Goal: Information Seeking & Learning: Learn about a topic

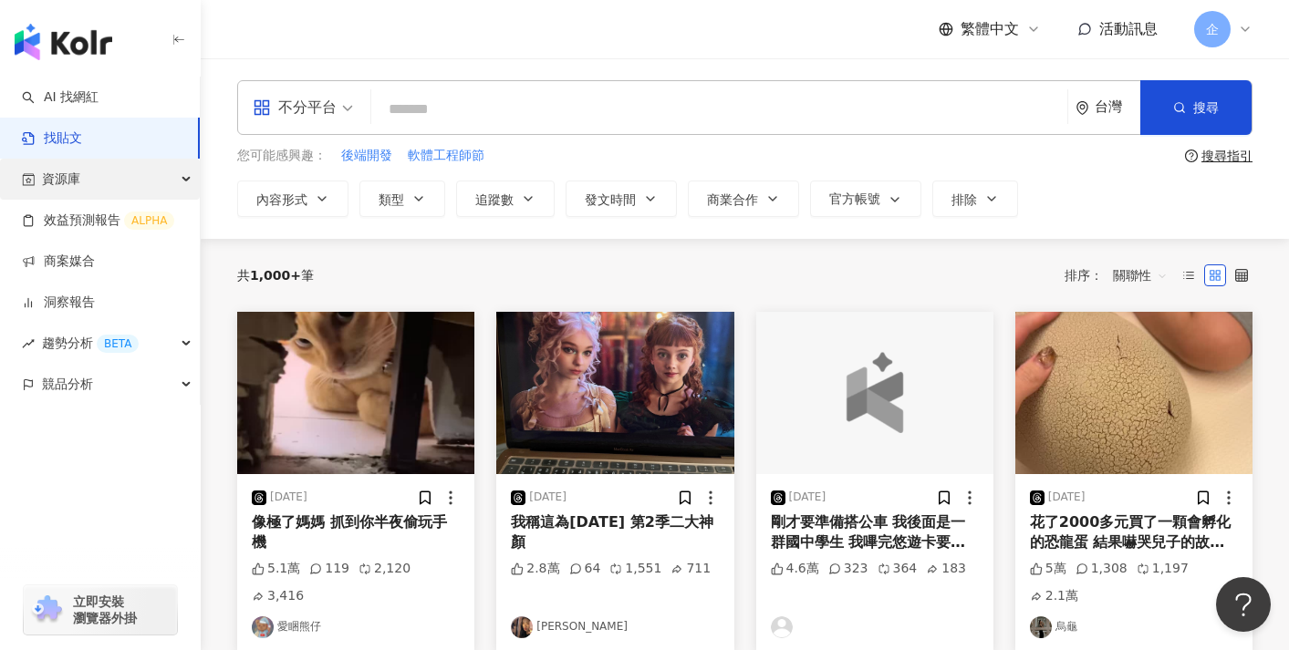
click at [109, 184] on div "資源庫" at bounding box center [100, 179] width 200 height 41
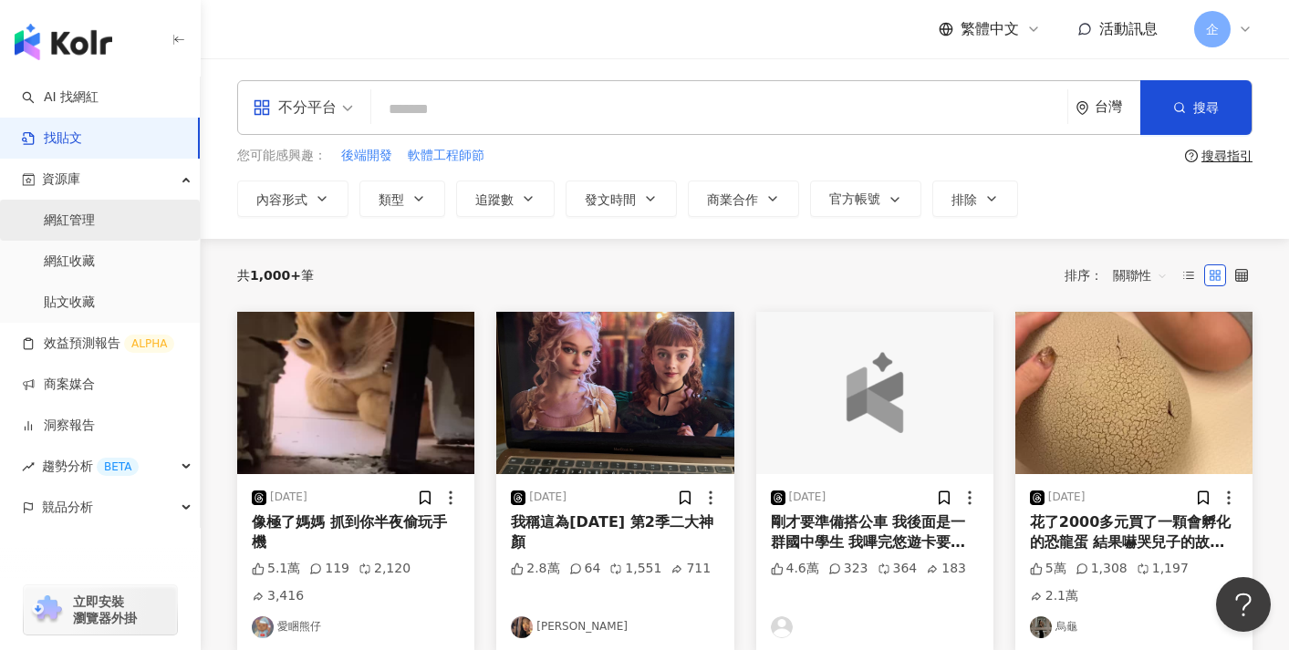
click at [95, 218] on link "網紅管理" at bounding box center [69, 221] width 51 height 18
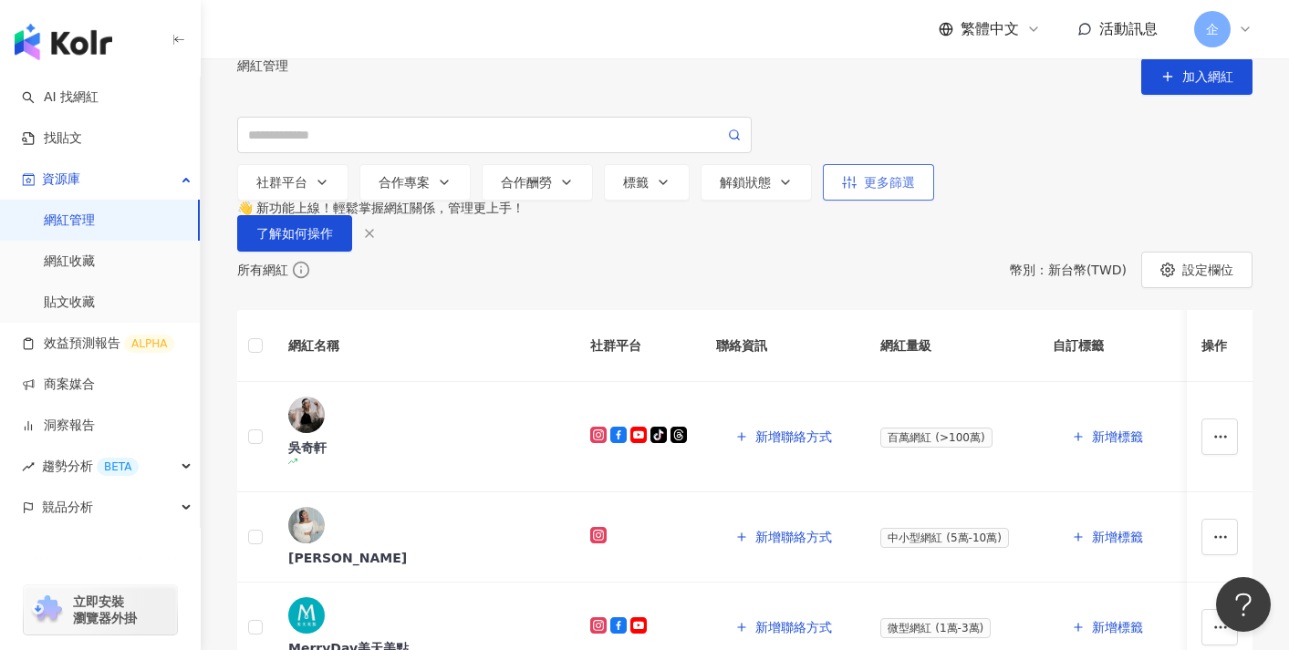
click at [890, 190] on div "更多篩選" at bounding box center [878, 182] width 73 height 15
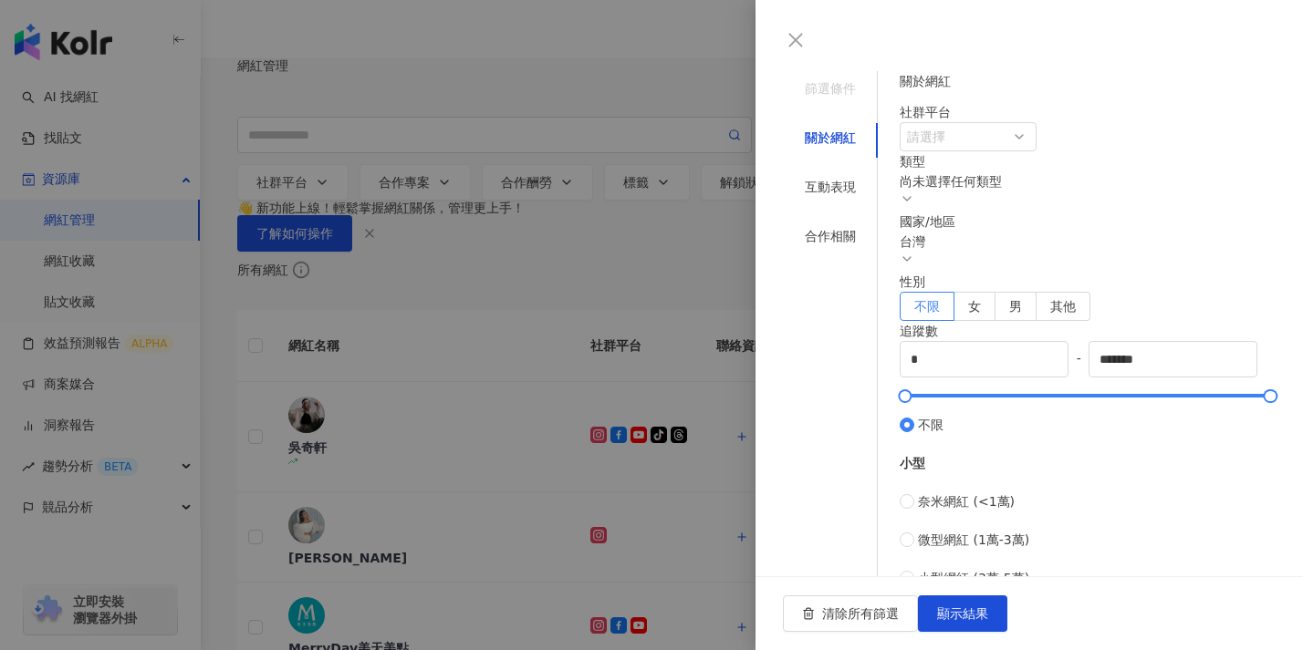
click at [672, 289] on div at bounding box center [651, 325] width 1303 height 650
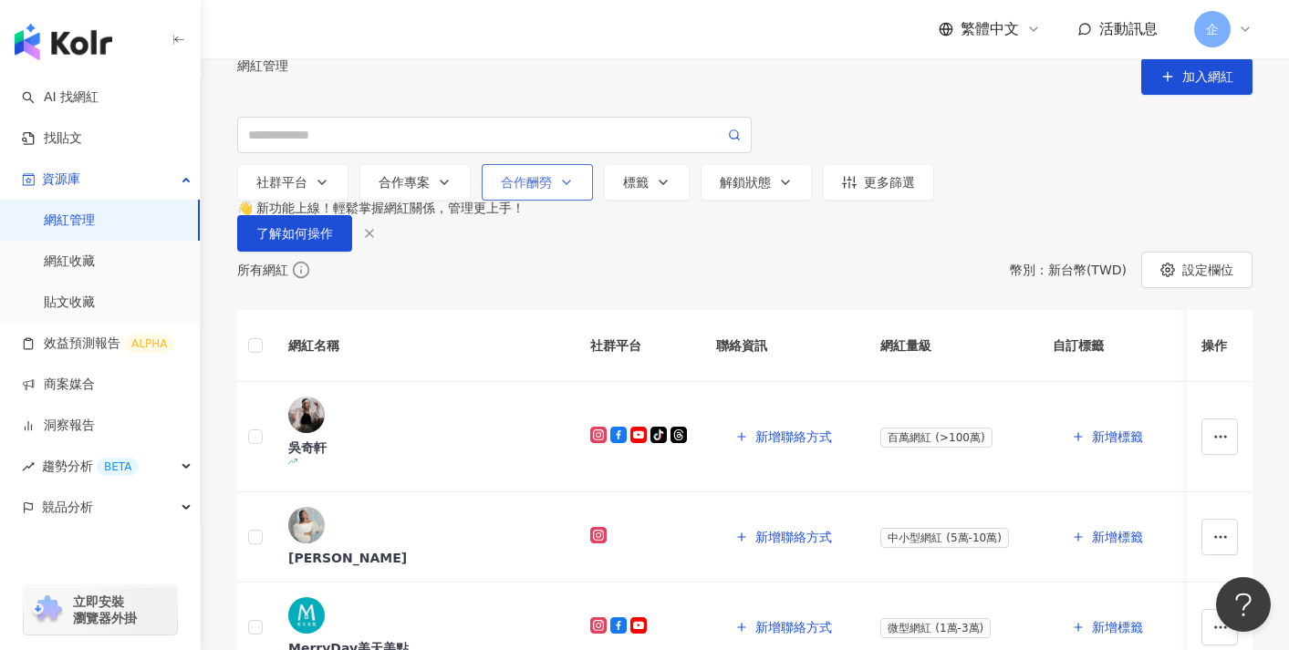
scroll to position [9, 0]
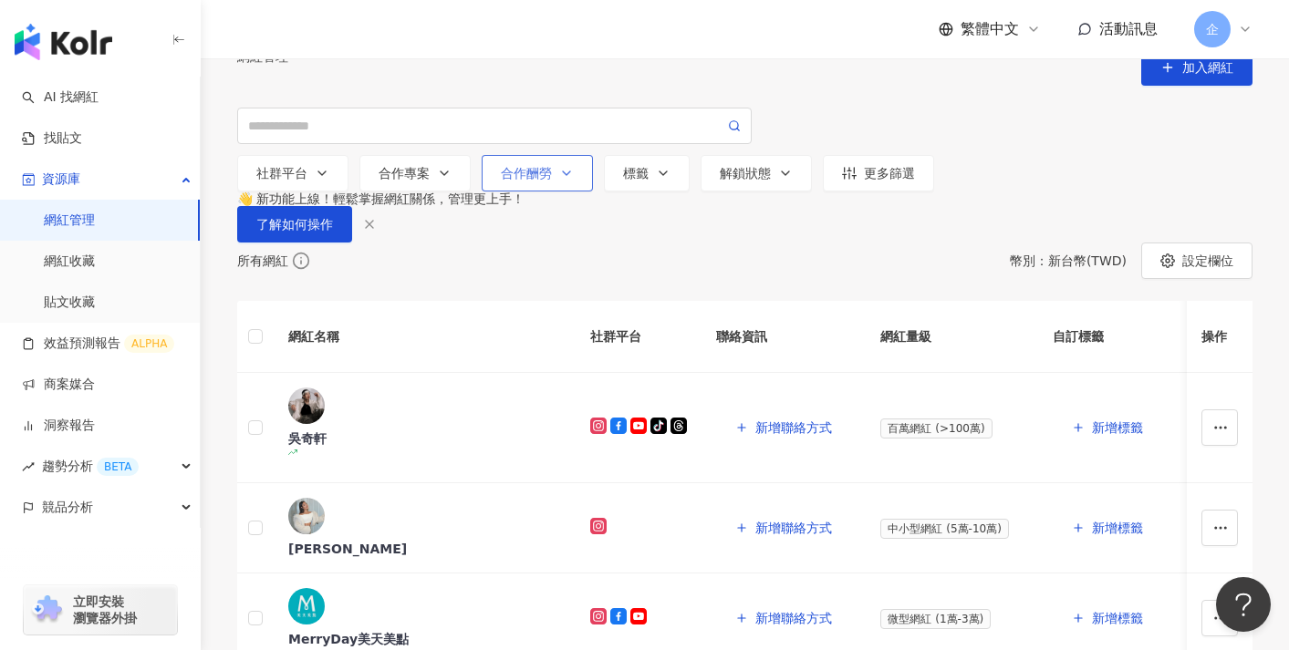
click at [549, 181] on div "合作酬勞" at bounding box center [537, 173] width 73 height 15
click at [578, 358] on div "不限 限制金額 $ * - $ *******" at bounding box center [537, 371] width 88 height 171
type input "******"
click at [576, 432] on div "button" at bounding box center [537, 437] width 78 height 11
click at [877, 78] on div "網紅管理 加入網紅" at bounding box center [744, 67] width 1015 height 36
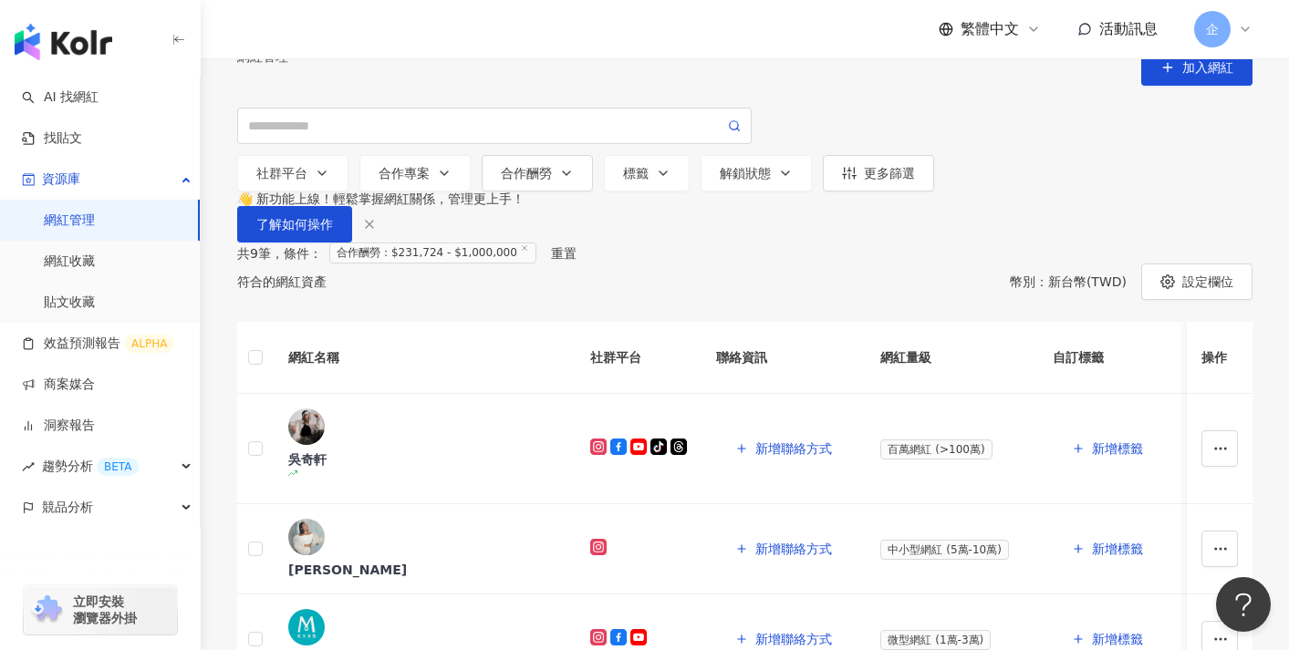
click at [569, 261] on div "重置" at bounding box center [564, 253] width 26 height 15
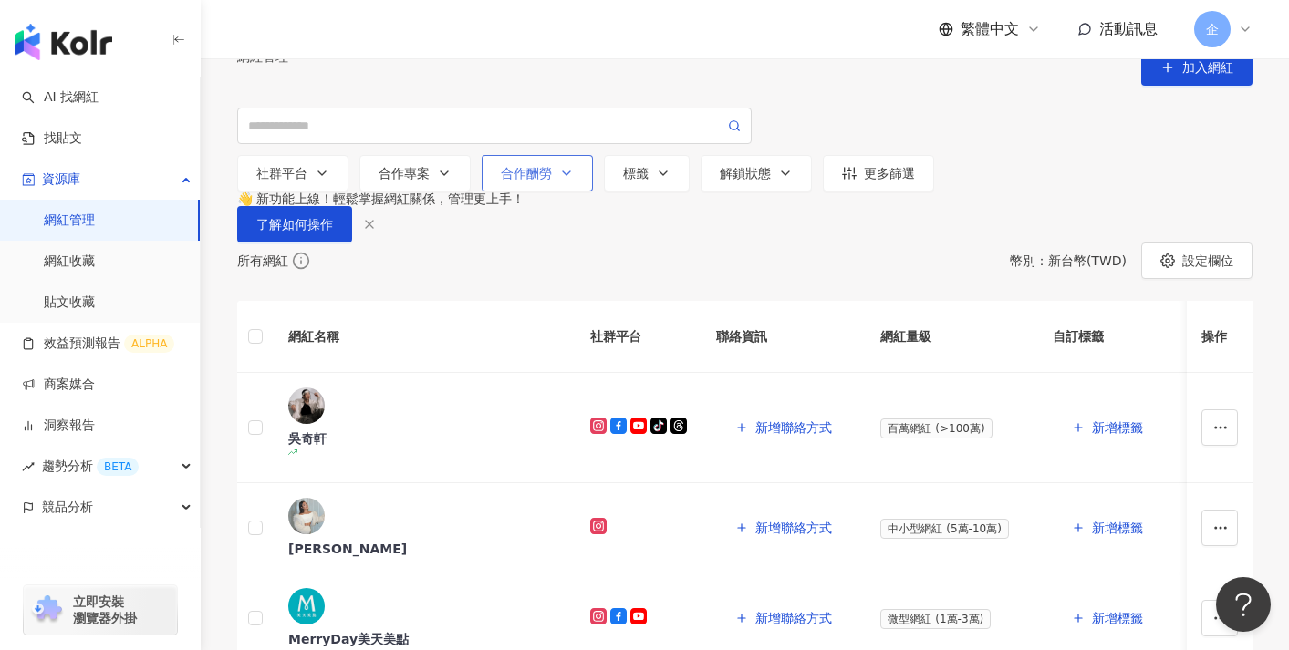
click at [507, 181] on div "合作酬勞" at bounding box center [537, 173] width 73 height 15
type input "******"
click at [576, 432] on div "button" at bounding box center [537, 437] width 78 height 11
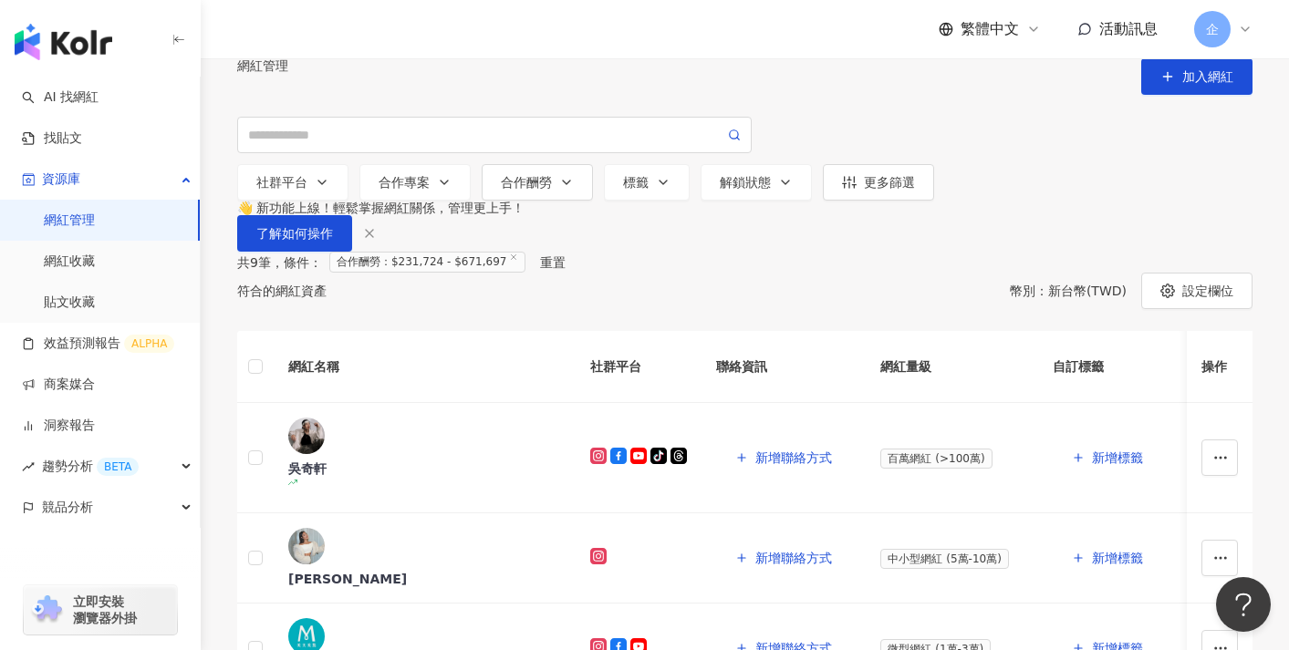
click at [579, 273] on div "共 9 筆 ， 條件： 合作酬勞：$231,724 - $671,697 重置" at bounding box center [744, 262] width 1015 height 21
click at [566, 270] on div "重置" at bounding box center [553, 262] width 26 height 15
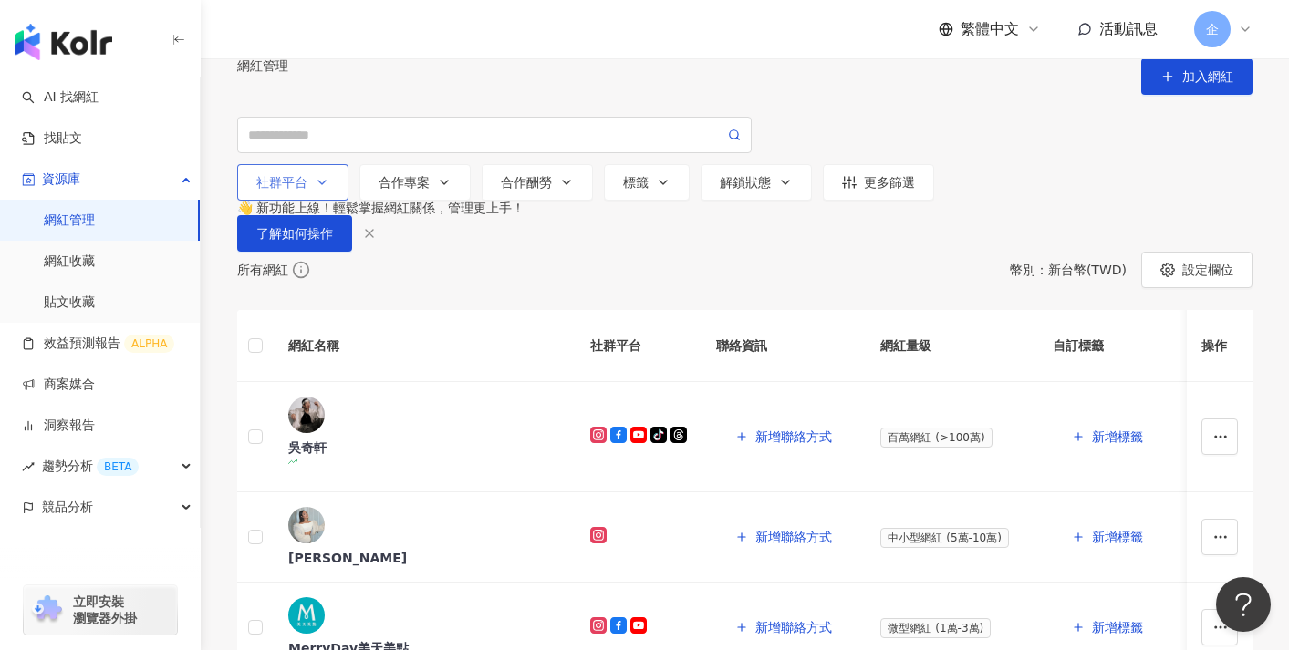
click at [315, 190] on icon "button" at bounding box center [322, 182] width 15 height 15
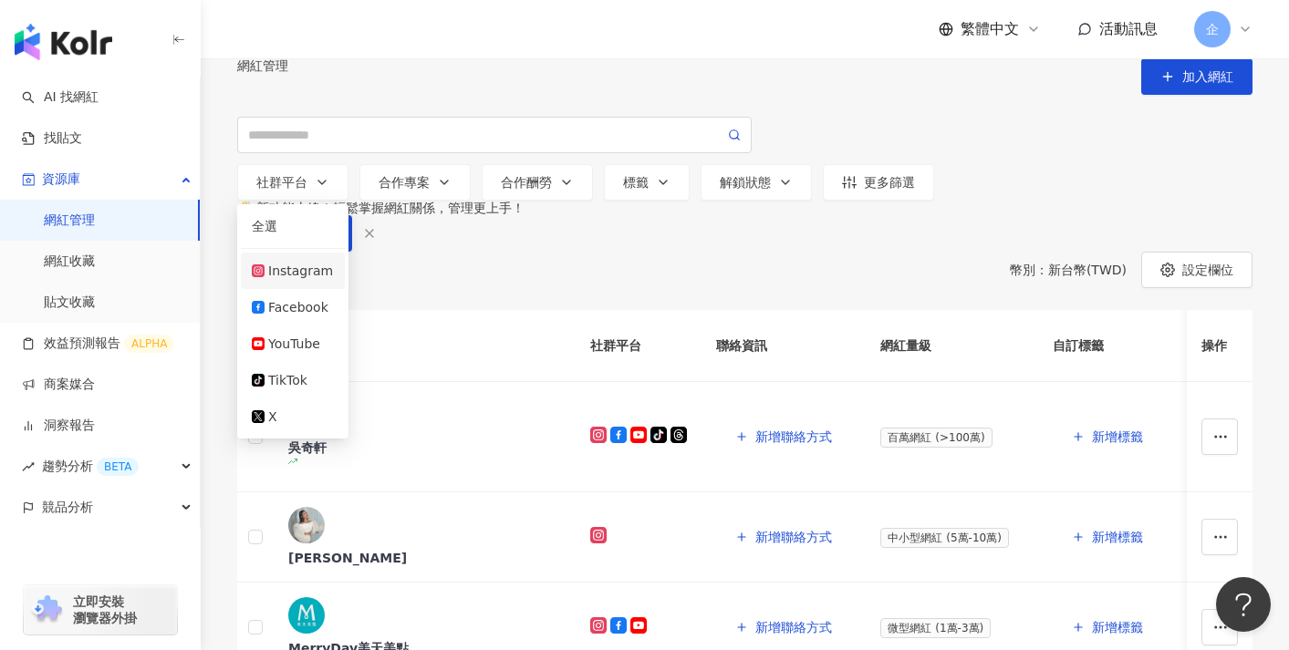
click at [311, 281] on div "Instagram" at bounding box center [300, 271] width 65 height 20
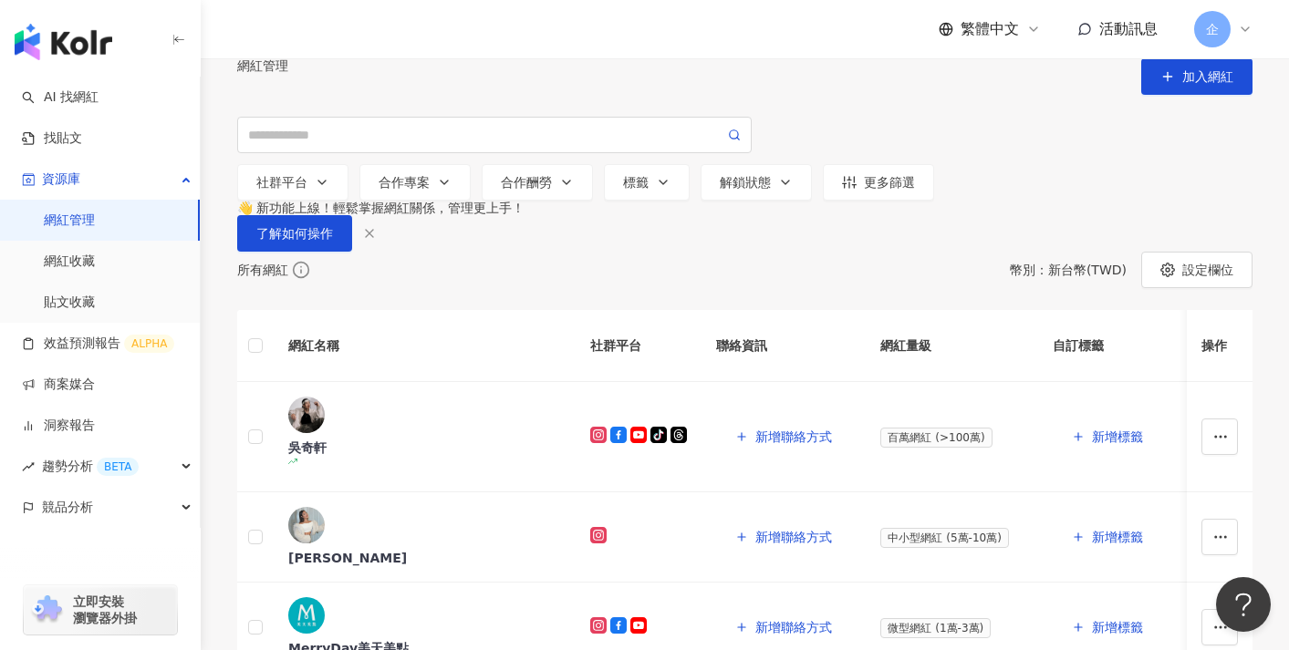
click at [486, 288] on div "所有網紅 幣別 ： 新台幣 ( TWD ) 設定欄位" at bounding box center [744, 270] width 1015 height 36
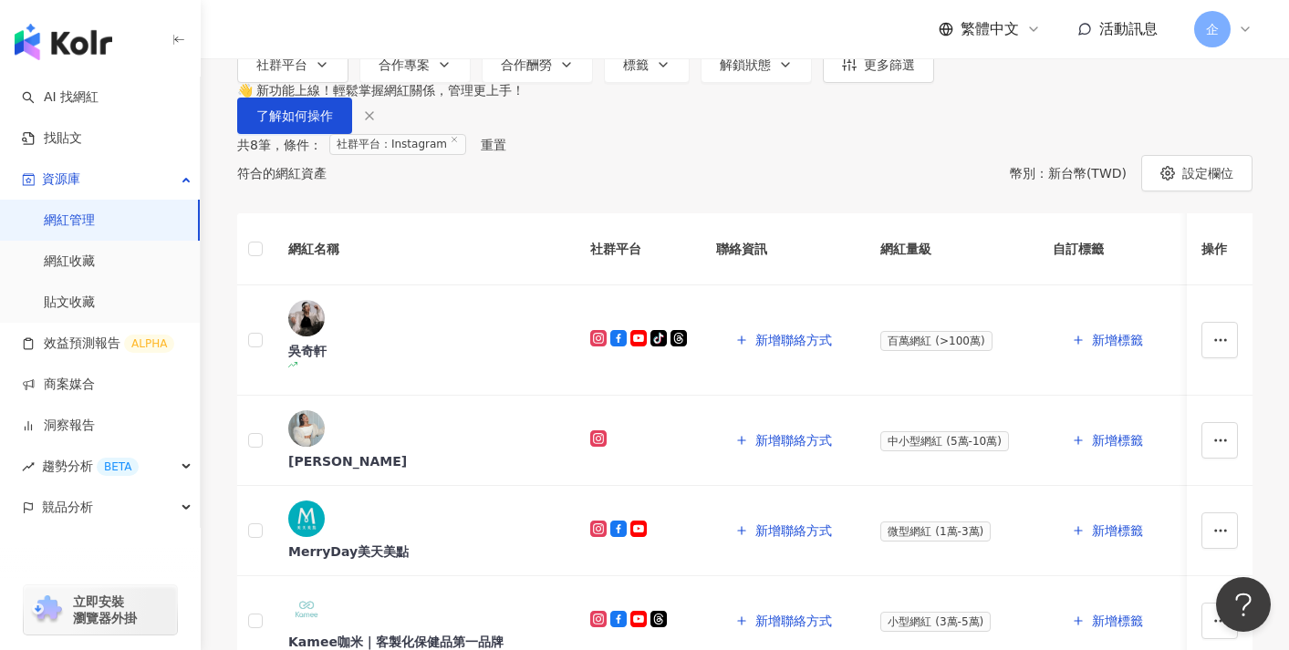
scroll to position [67, 0]
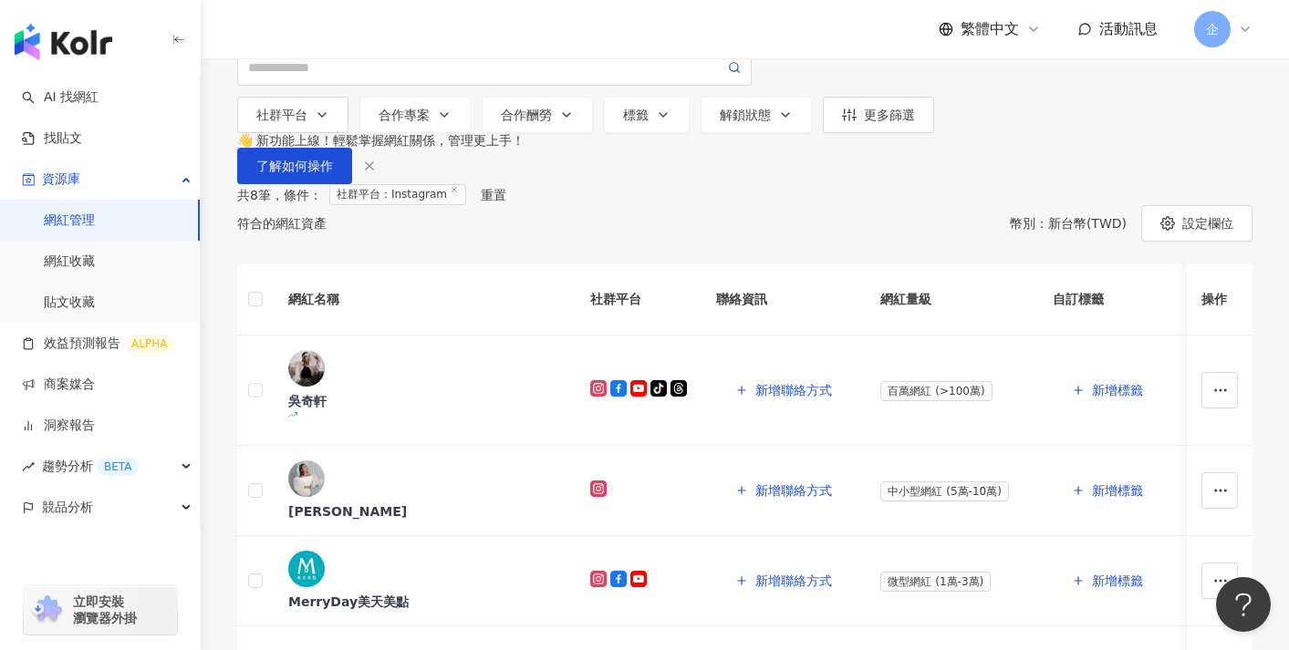
click at [1220, 33] on span "企" at bounding box center [1212, 29] width 36 height 36
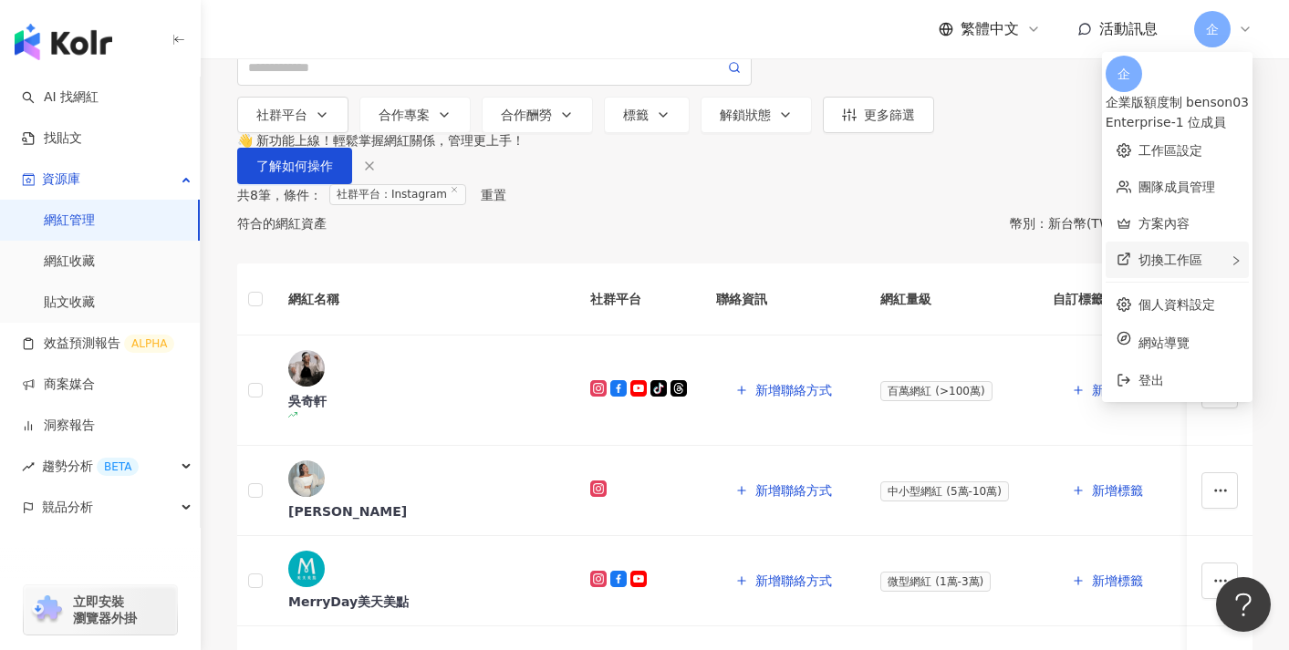
click at [1147, 250] on div "切換工作區" at bounding box center [1177, 260] width 143 height 36
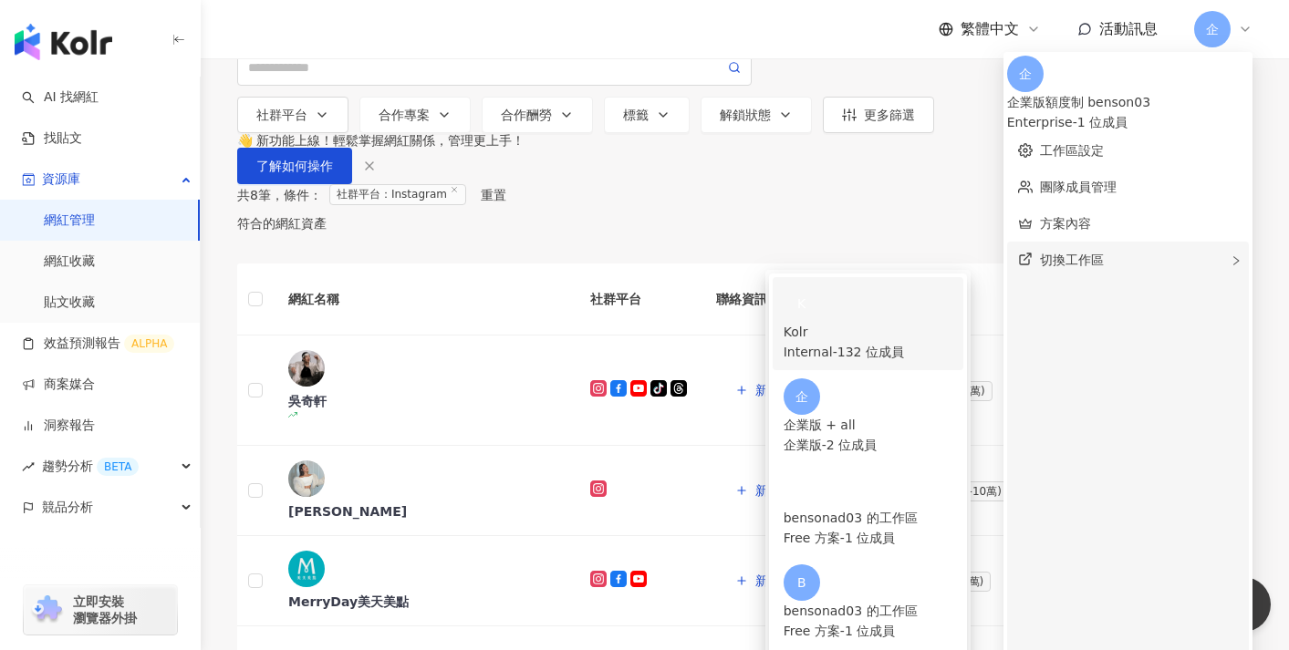
click at [952, 285] on div "K Kolr Internal - 132 位成員" at bounding box center [868, 323] width 169 height 77
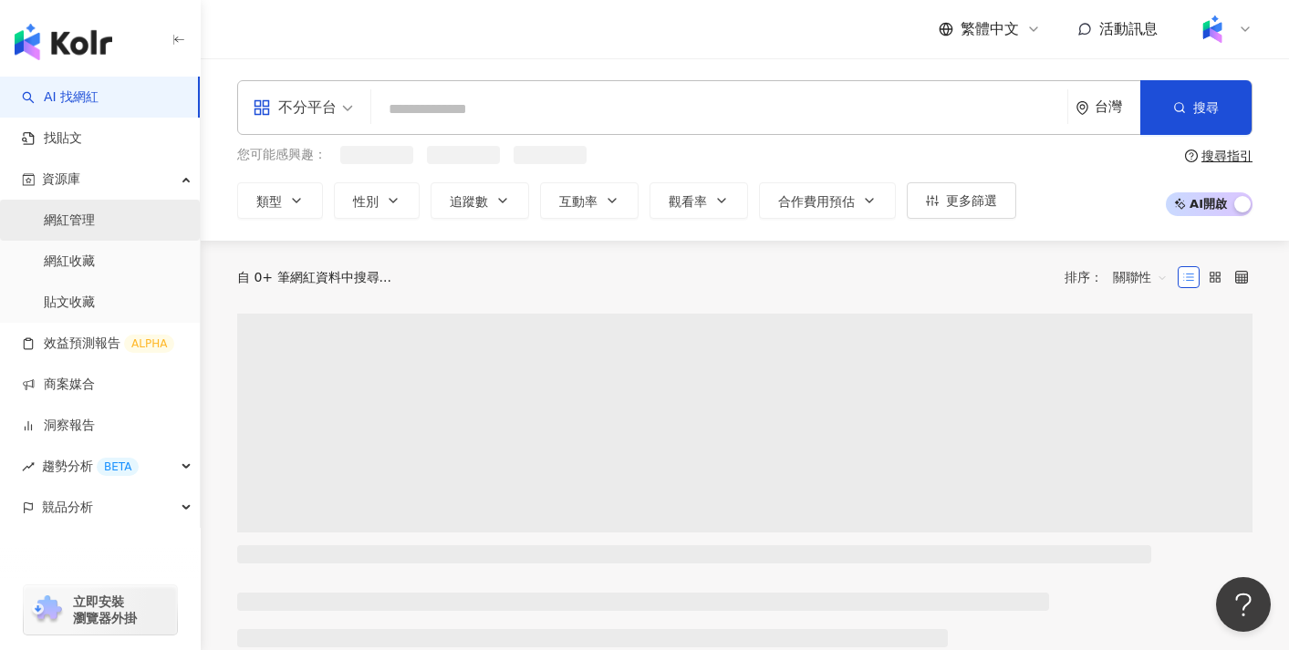
click at [95, 212] on link "網紅管理" at bounding box center [69, 221] width 51 height 18
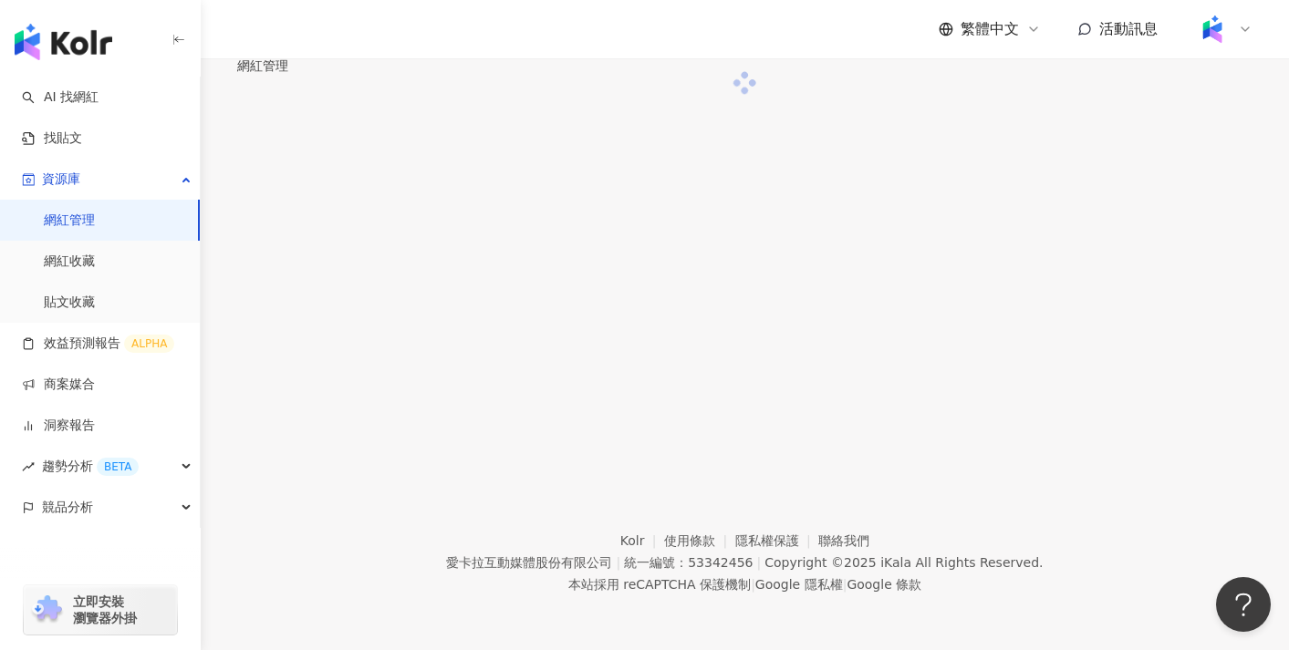
click at [415, 73] on div "網紅管理" at bounding box center [744, 65] width 1015 height 15
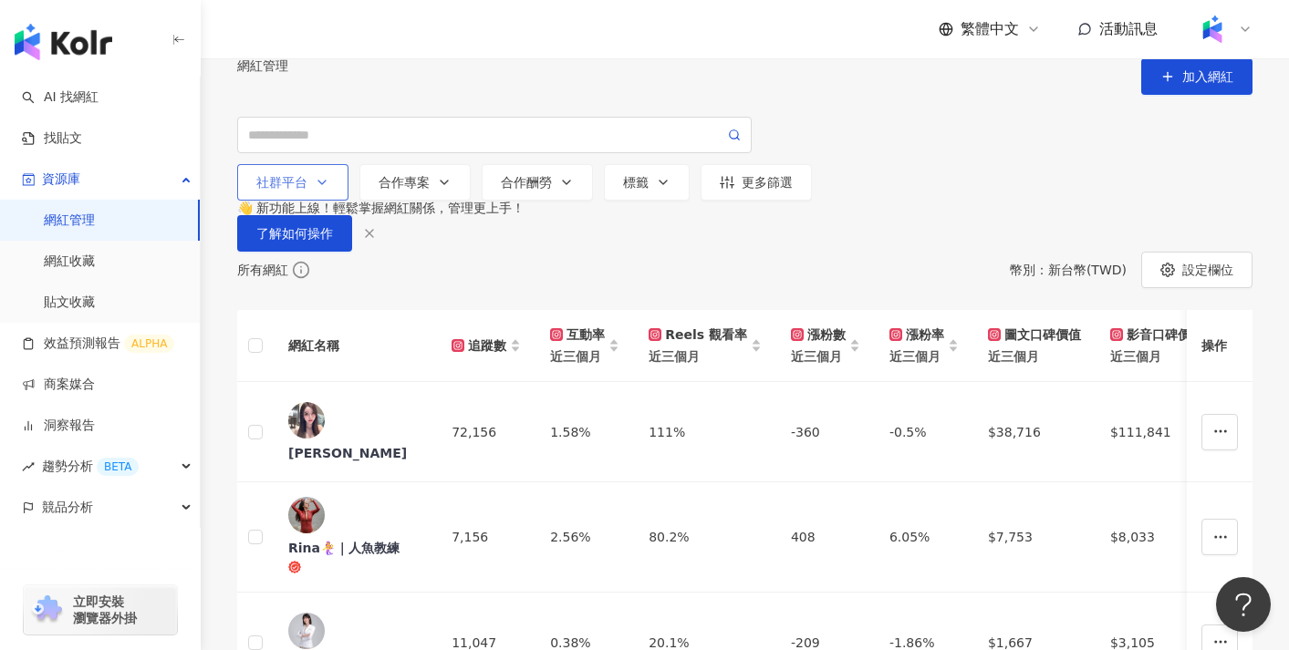
click at [322, 194] on button "社群平台" at bounding box center [292, 182] width 111 height 36
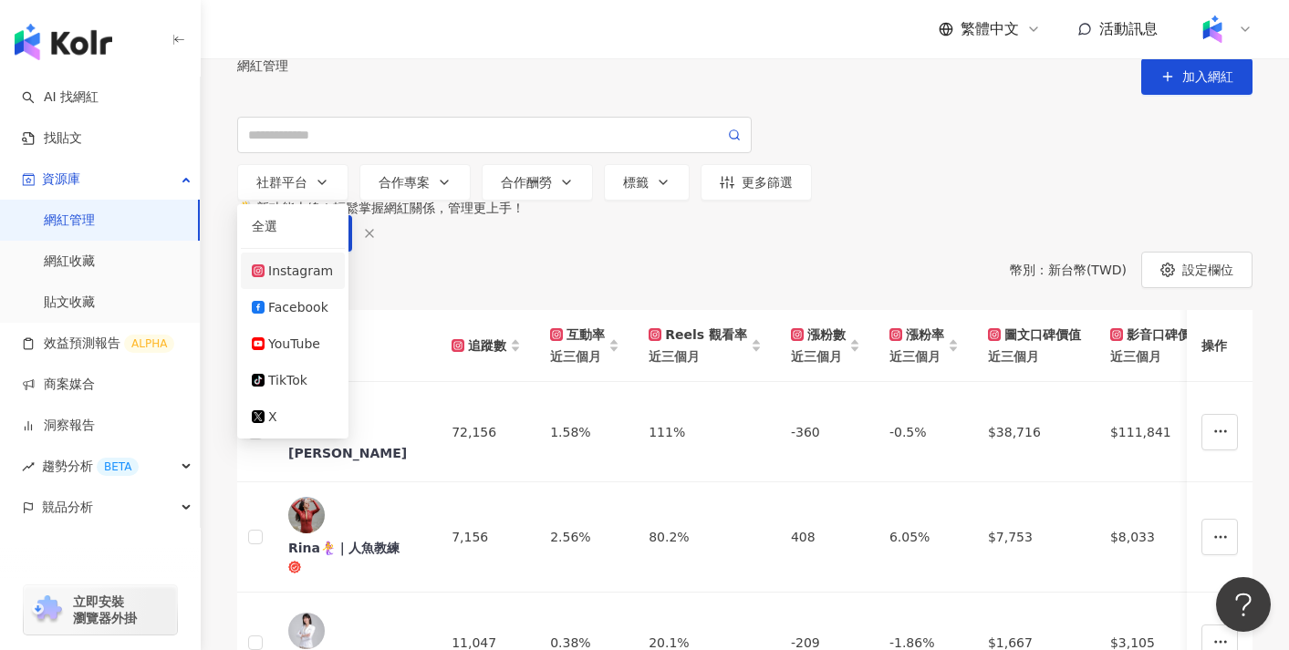
click at [294, 281] on div "Instagram" at bounding box center [300, 271] width 65 height 20
click at [430, 87] on div "網紅管理 加入網紅" at bounding box center [744, 76] width 1015 height 36
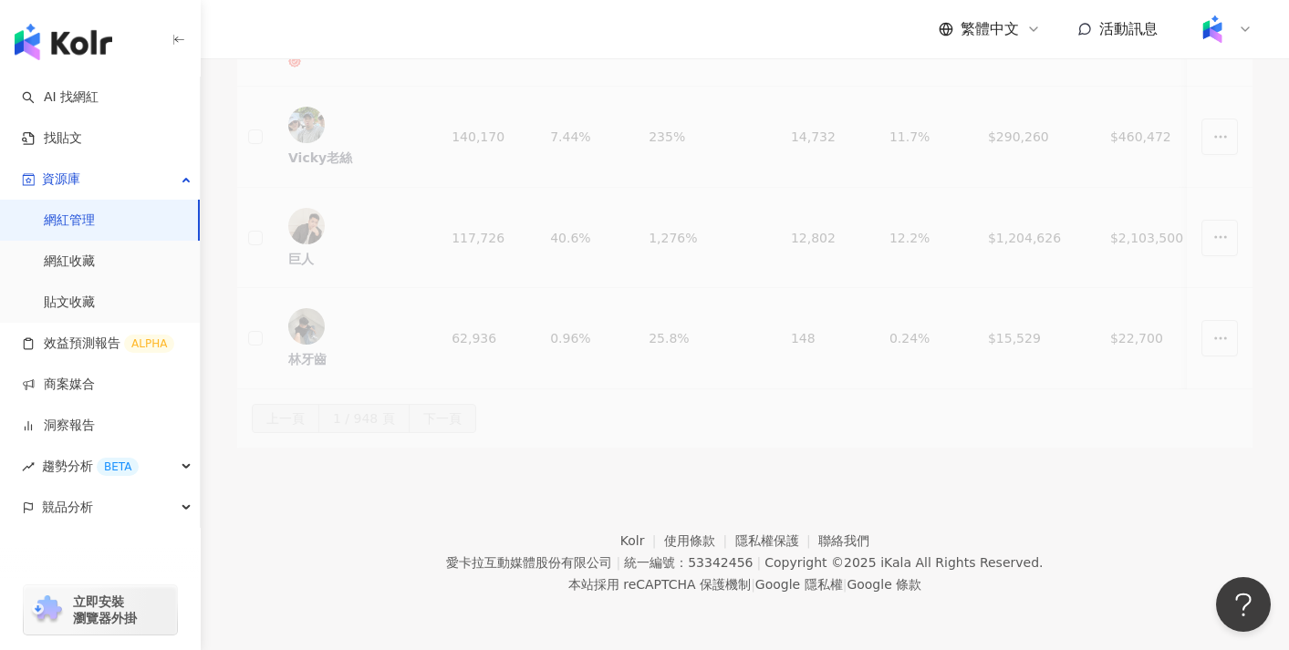
scroll to position [1450, 0]
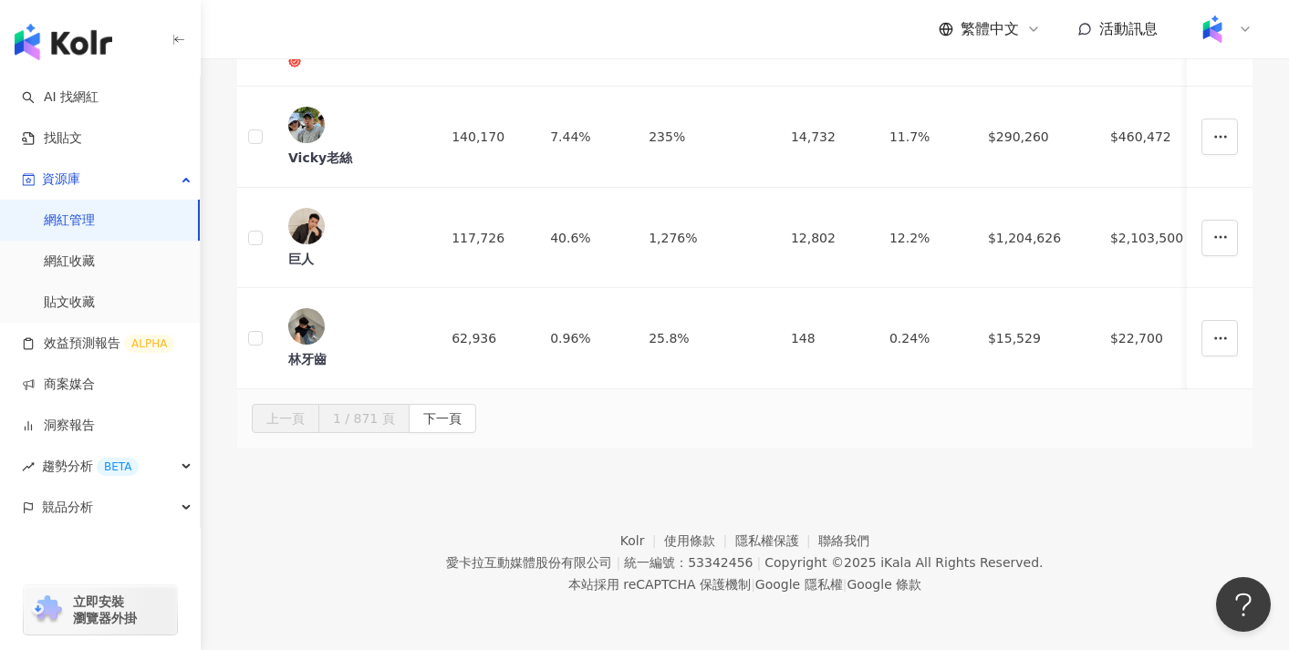
click at [462, 409] on span "下一頁" at bounding box center [442, 419] width 38 height 29
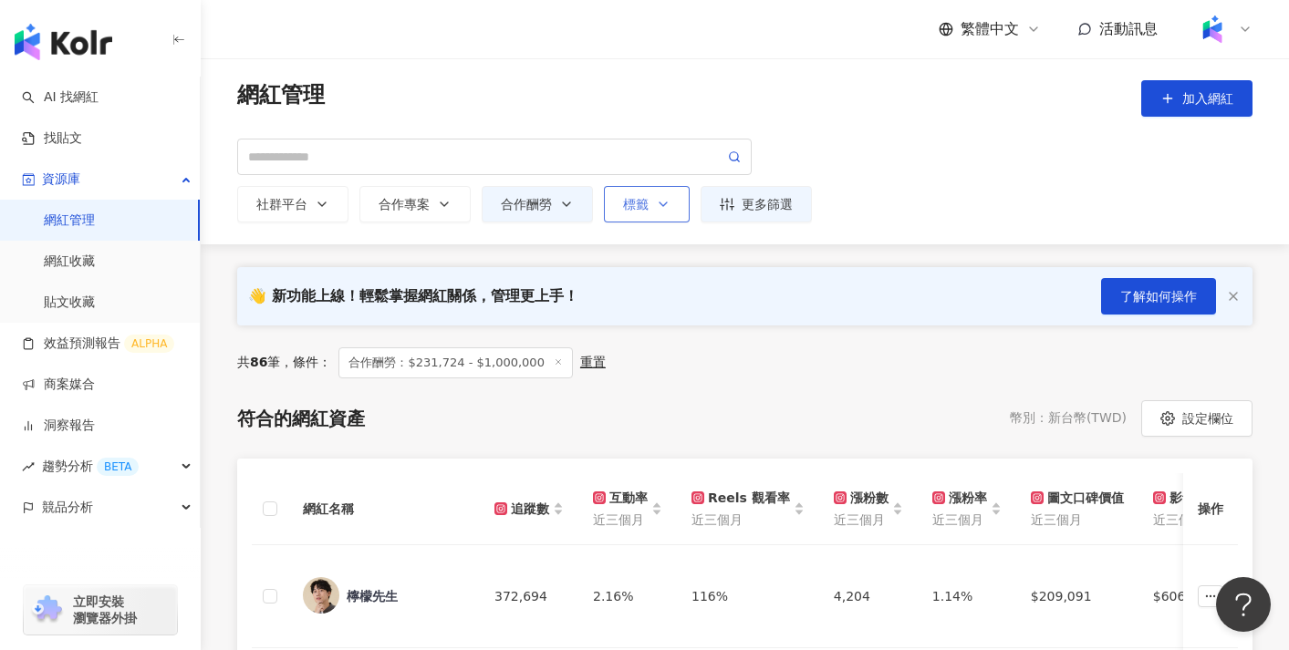
click at [670, 214] on button "標籤" at bounding box center [647, 204] width 86 height 36
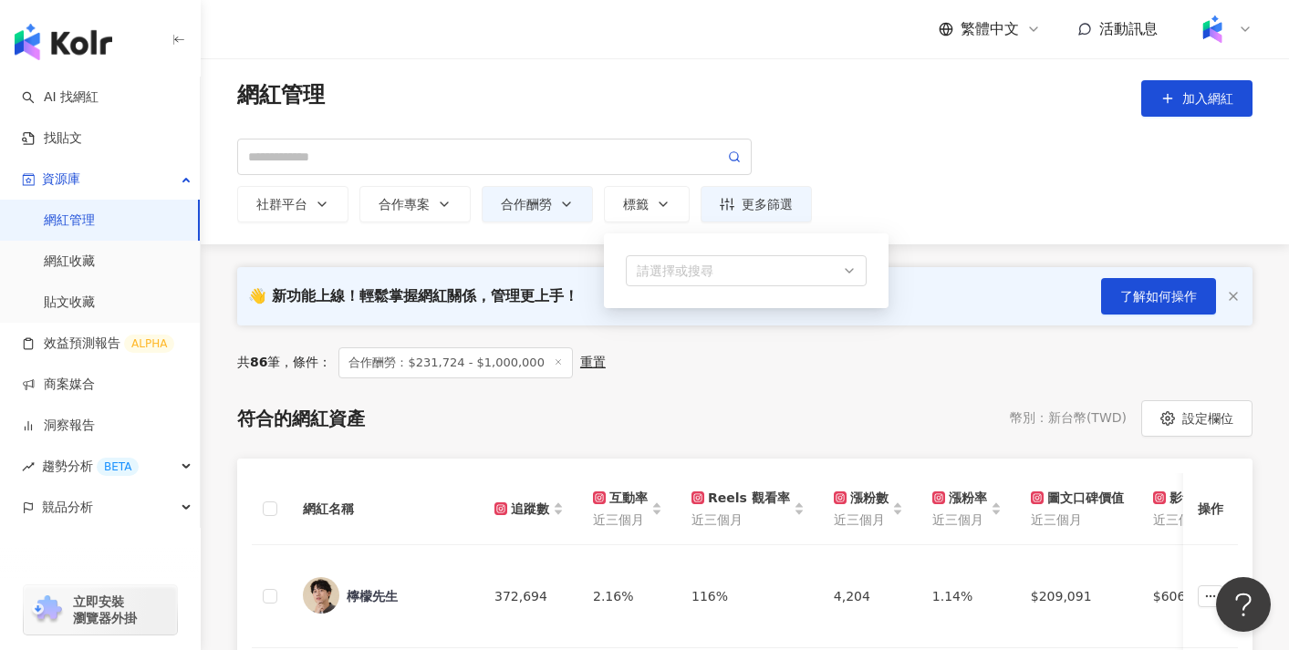
click at [524, 223] on div "網紅管理 加入網紅 社群平台 合作專案 合作酬勞 標籤 請選擇或搜尋 更多篩選" at bounding box center [745, 151] width 1088 height 186
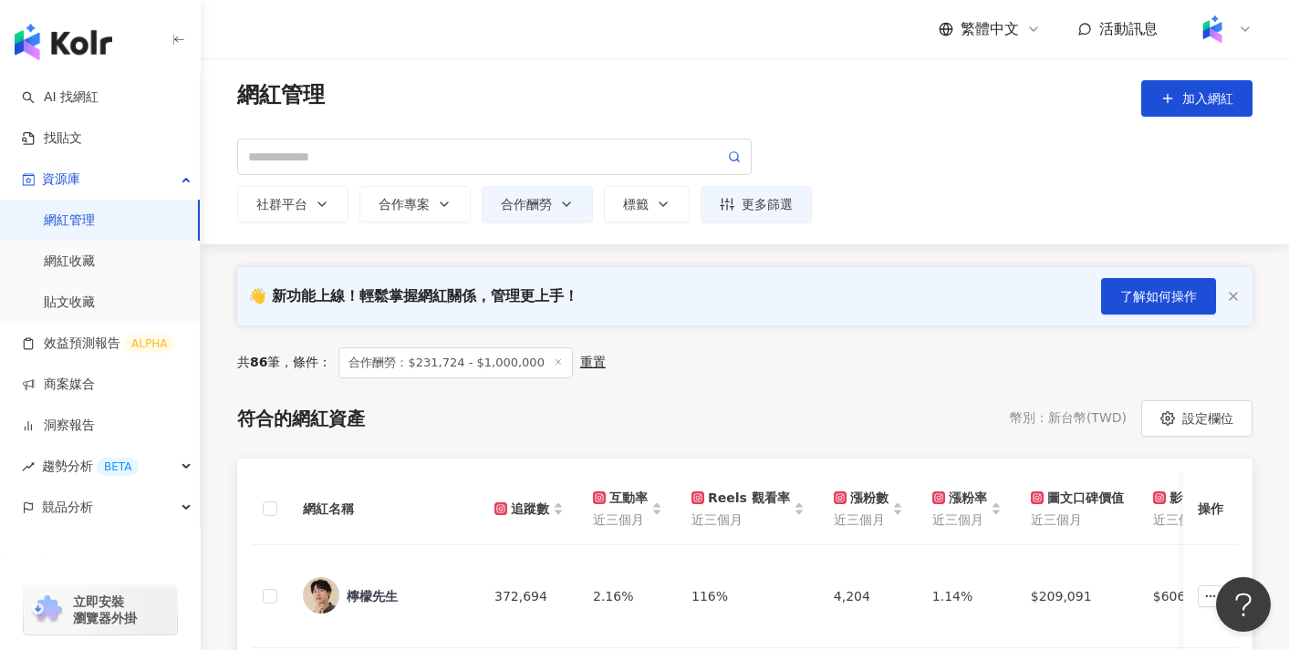
click at [417, 223] on div "網紅管理 加入網紅 社群平台 合作專案 合作酬勞 標籤 請選擇或搜尋 更多篩選" at bounding box center [745, 151] width 1088 height 186
click at [416, 212] on button "合作專案" at bounding box center [414, 204] width 111 height 36
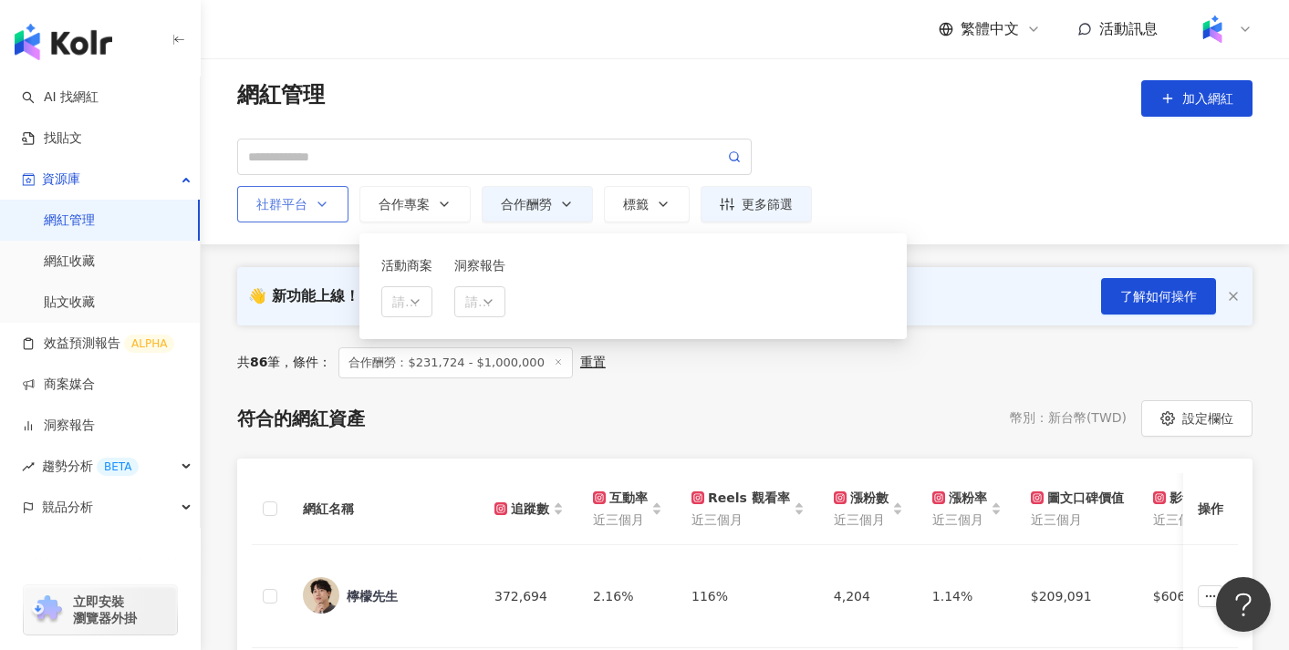
click at [322, 203] on icon "button" at bounding box center [322, 204] width 15 height 15
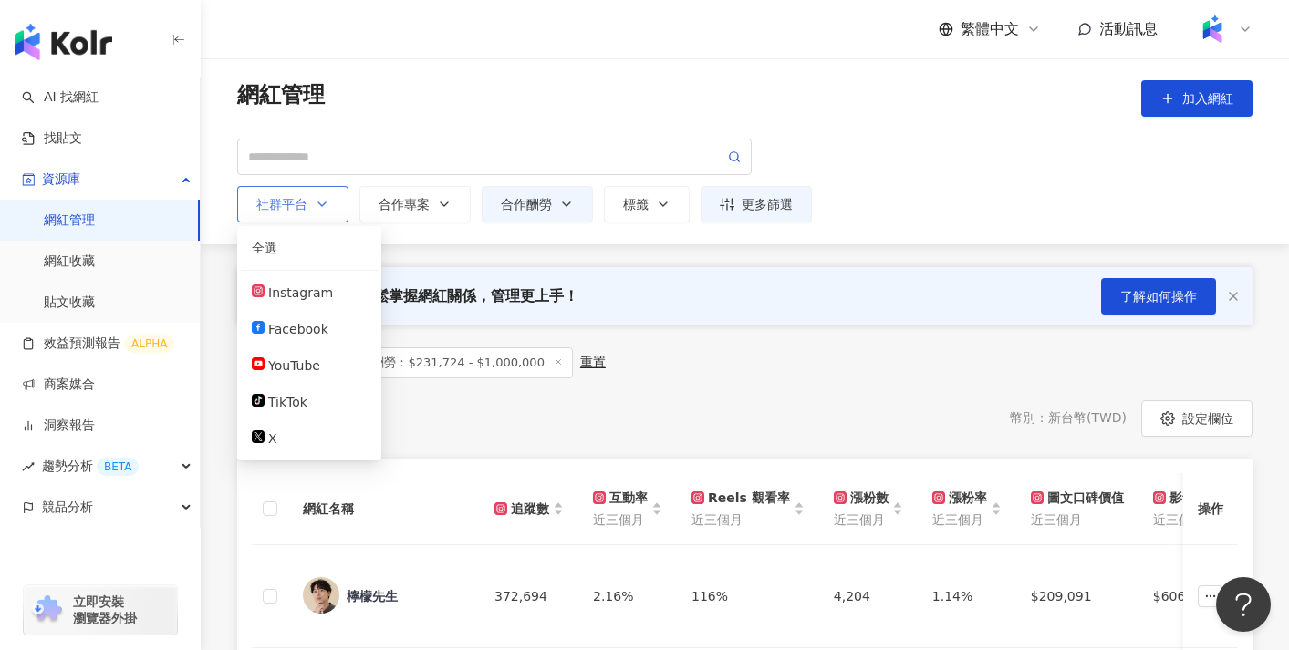
click at [322, 203] on icon "button" at bounding box center [322, 204] width 15 height 15
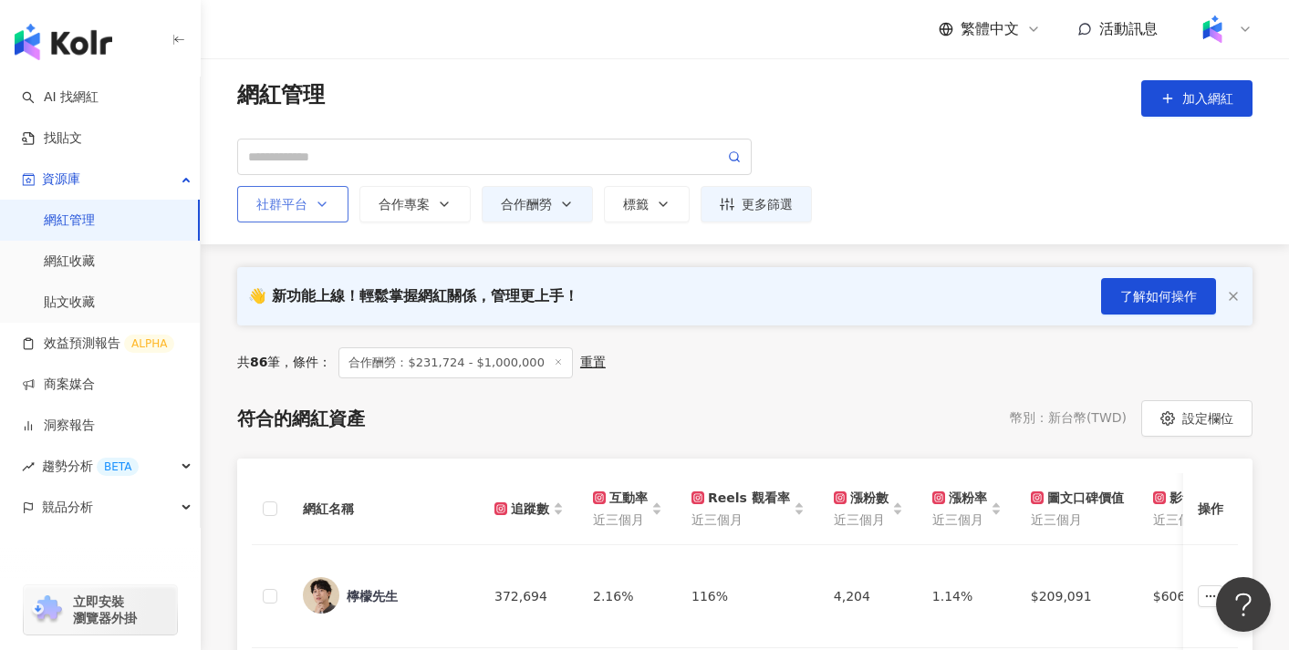
click at [322, 203] on icon "button" at bounding box center [322, 204] width 15 height 15
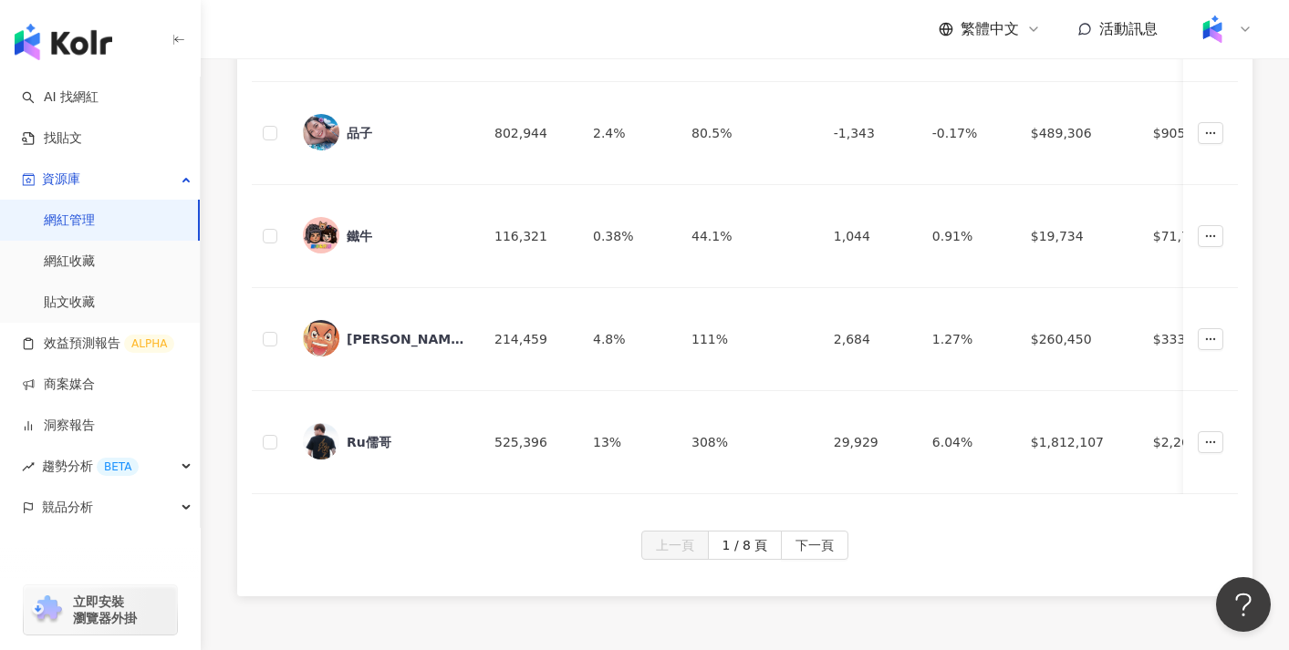
scroll to position [1450, 0]
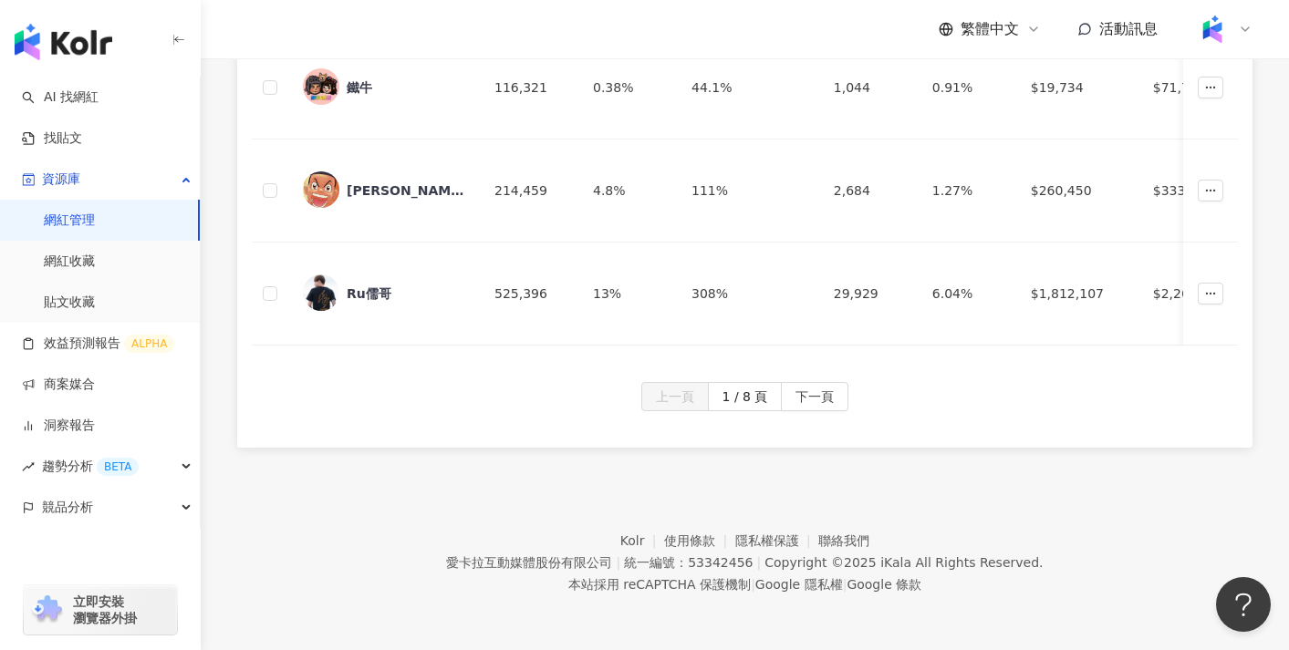
click at [753, 464] on footer "Kolr 使用條款 隱私權保護 聯絡我們 愛卡拉互動媒體股份有限公司 | 統一編號：53342456 | Copyright © 2025 iKala All…" at bounding box center [745, 549] width 1088 height 202
click at [820, 398] on span "下一頁" at bounding box center [814, 397] width 38 height 29
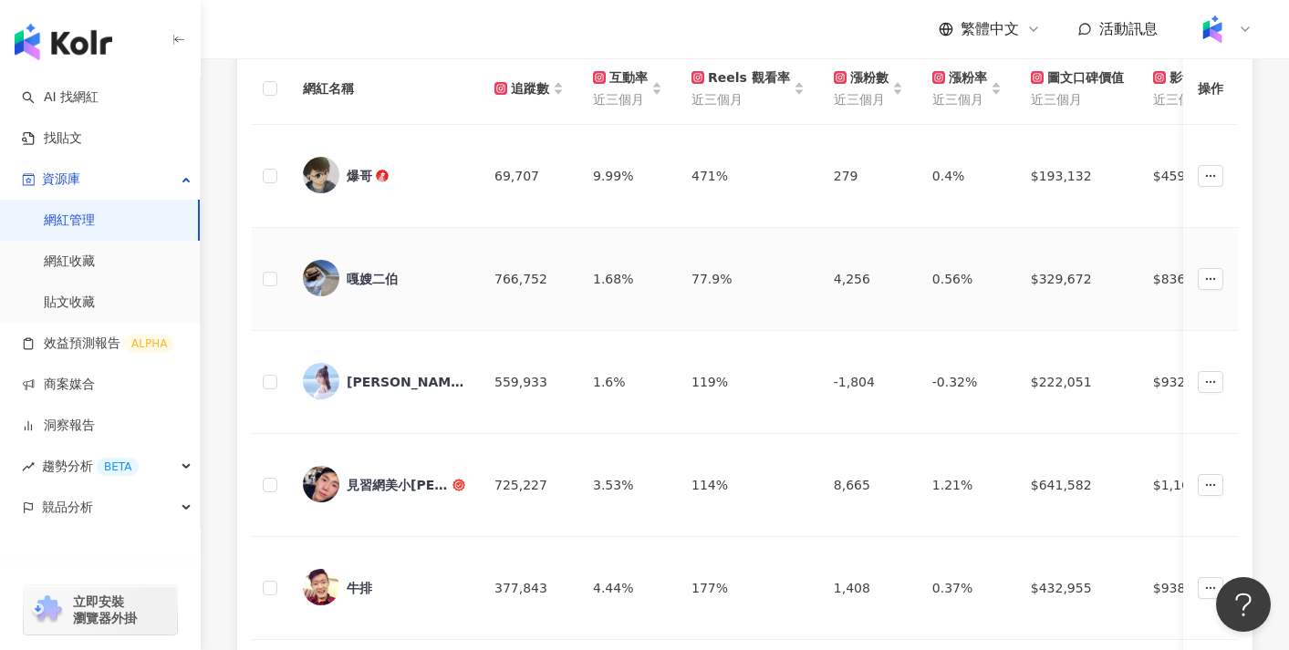
scroll to position [0, 0]
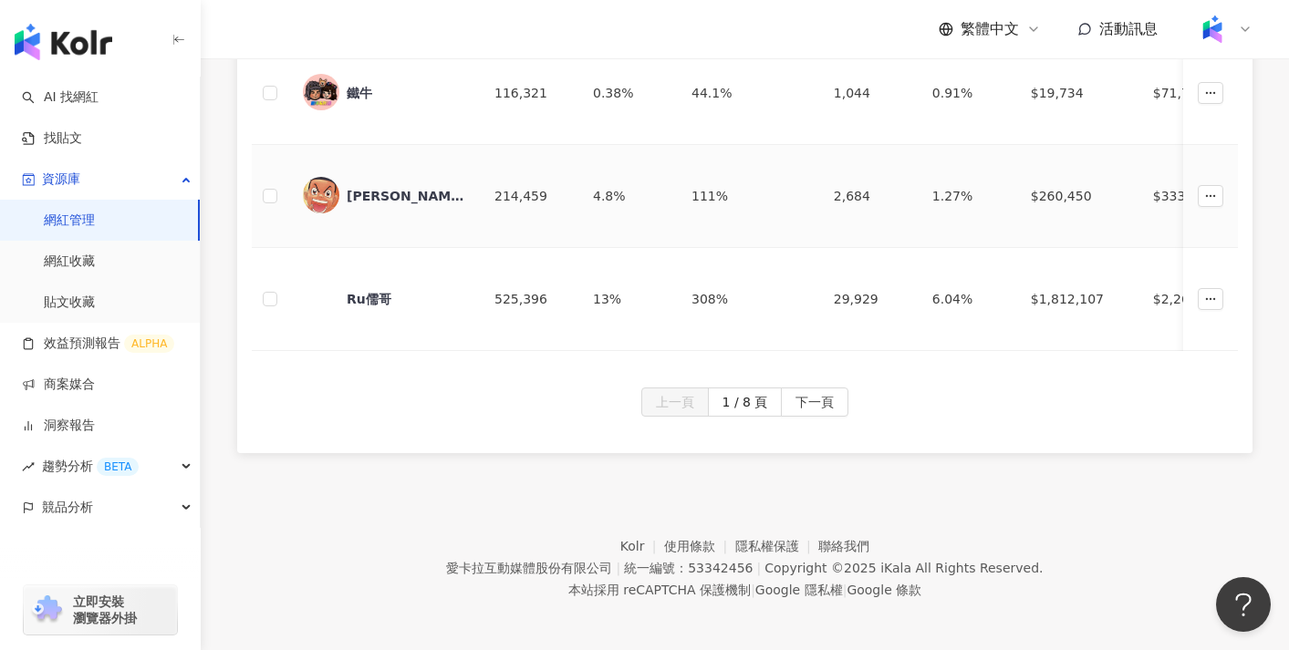
scroll to position [1430, 0]
